Goal: Task Accomplishment & Management: Manage account settings

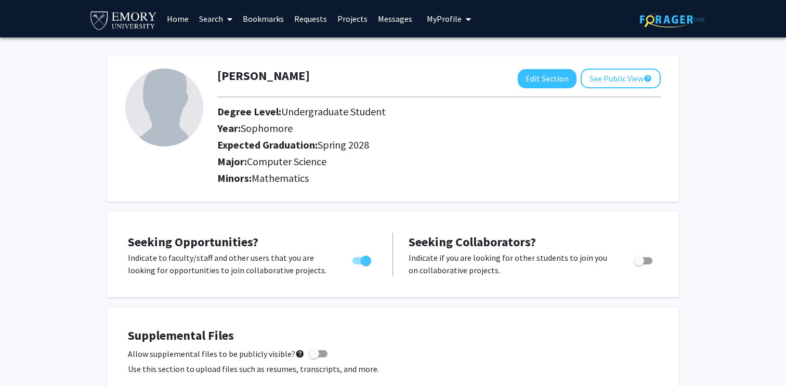
click at [159, 102] on img at bounding box center [164, 108] width 78 height 78
click at [177, 112] on img at bounding box center [164, 108] width 78 height 78
click at [531, 77] on button "Edit Section" at bounding box center [547, 78] width 59 height 19
select select "sophomore"
select select "41: spring_2028"
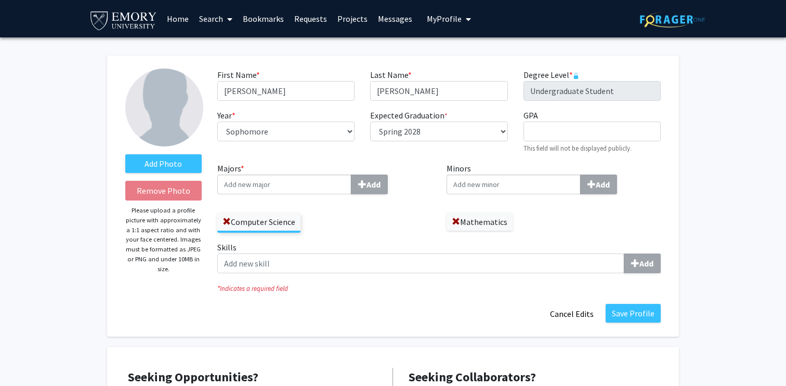
click at [165, 111] on img at bounding box center [164, 108] width 78 height 78
click at [165, 160] on label "Add Photo" at bounding box center [163, 163] width 76 height 19
click at [0, 0] on input "Add Photo" at bounding box center [0, 0] width 0 height 0
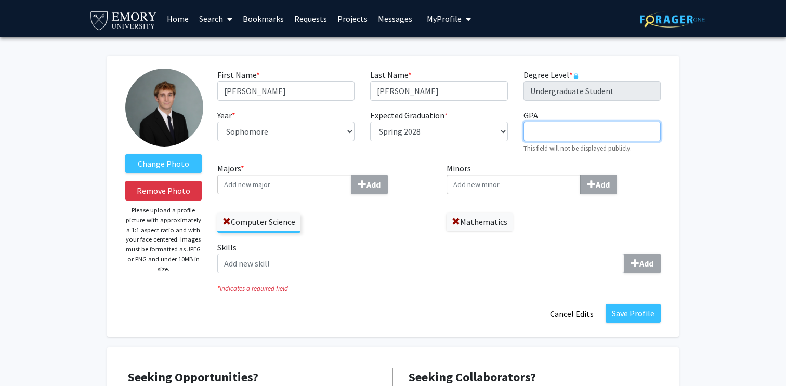
click at [553, 126] on input "GPA required" at bounding box center [592, 132] width 137 height 20
type input "3.8"
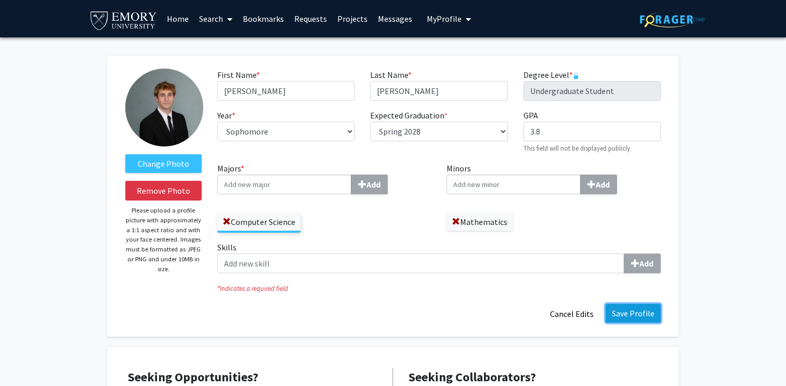
click at [638, 318] on button "Save Profile" at bounding box center [633, 313] width 55 height 19
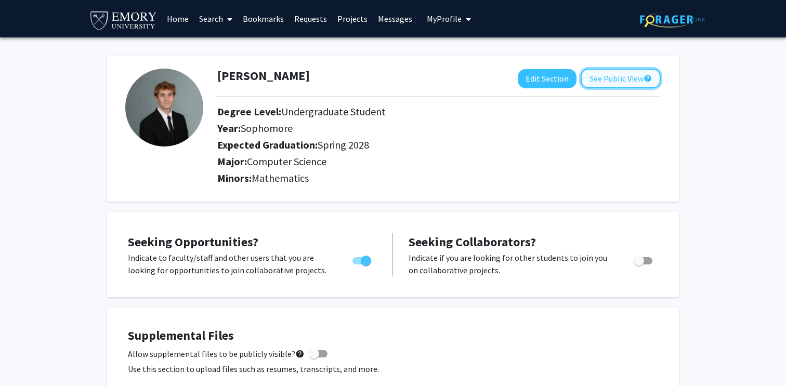
click at [607, 73] on button "See Public View help" at bounding box center [621, 79] width 80 height 20
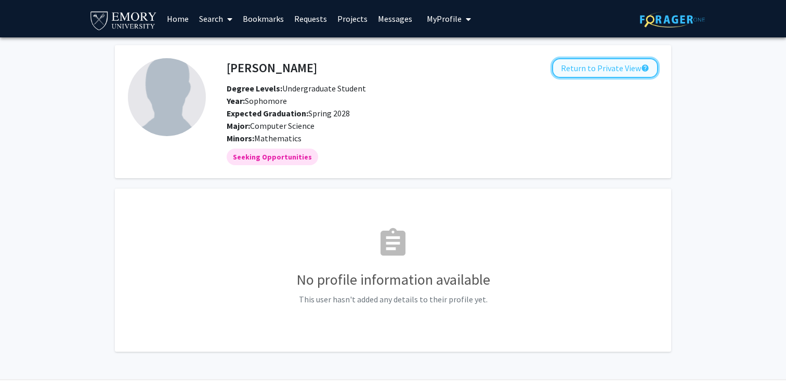
click at [607, 73] on button "Return to Private View help" at bounding box center [605, 68] width 106 height 20
